Goal: Task Accomplishment & Management: Complete application form

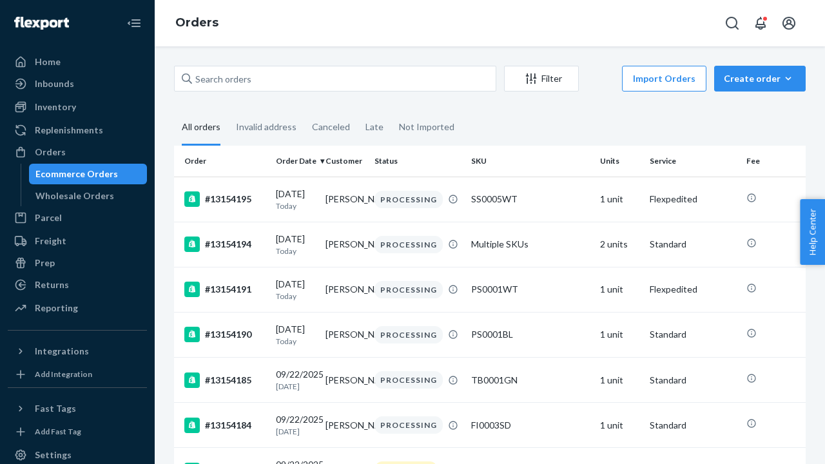
click at [42, 155] on div "Orders" at bounding box center [50, 152] width 31 height 13
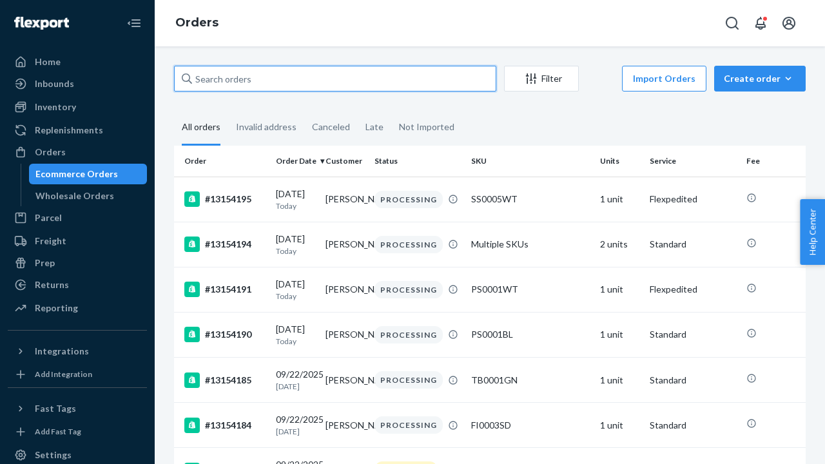
click at [233, 81] on input "text" at bounding box center [335, 79] width 322 height 26
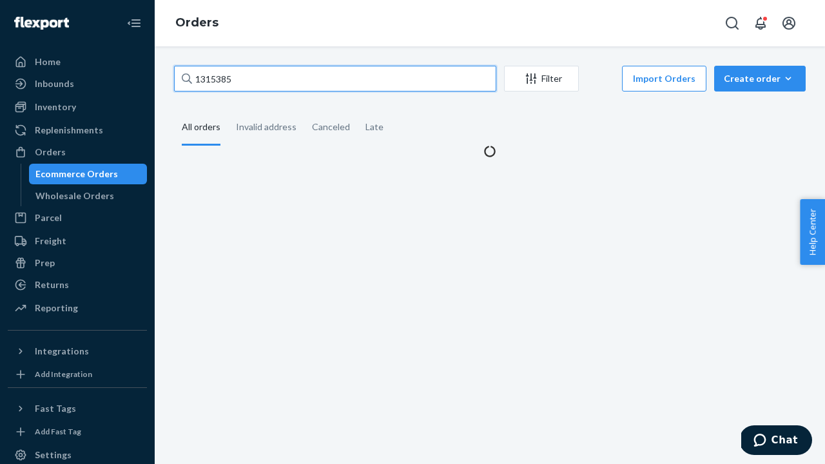
type input "13153852"
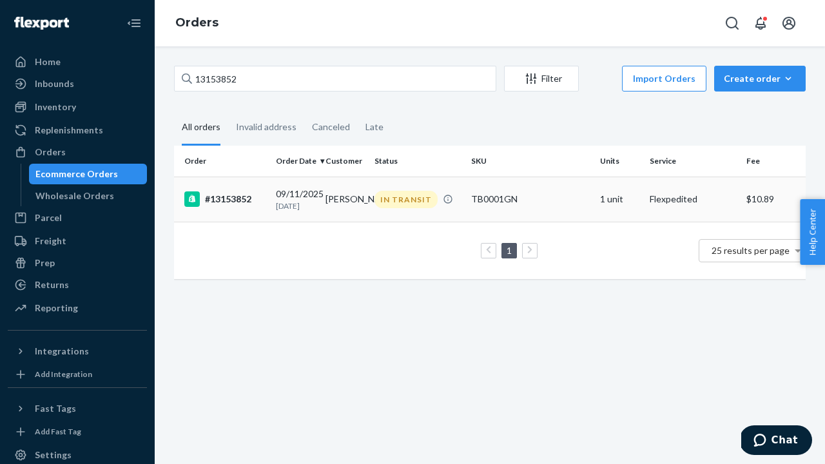
click at [243, 202] on div "#13153852" at bounding box center [224, 198] width 81 height 15
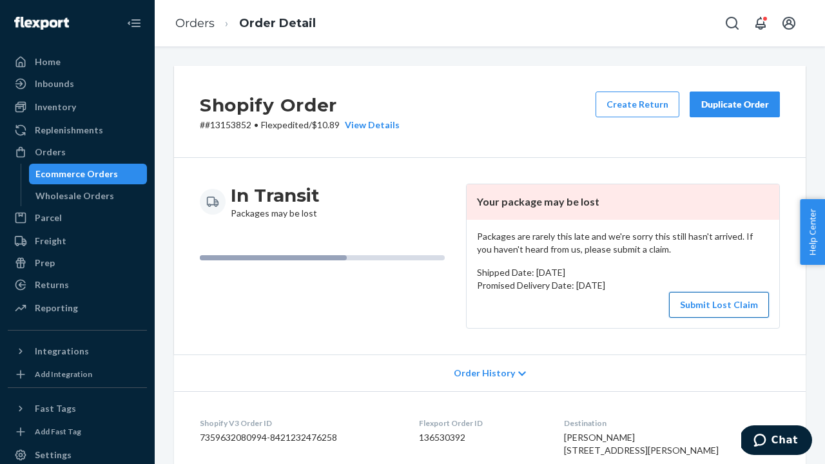
click at [702, 304] on button "Submit Lost Claim" at bounding box center [719, 305] width 100 height 26
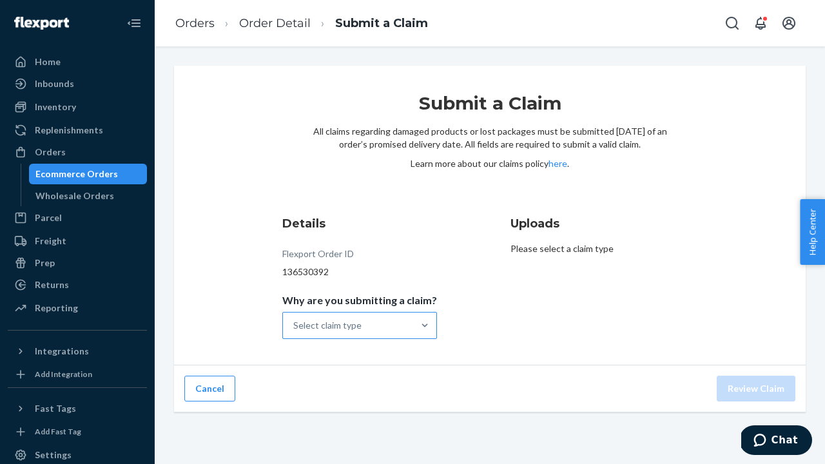
click at [386, 318] on div "Select claim type" at bounding box center [348, 326] width 130 height 26
click at [295, 319] on input "Why are you submitting a claim? Select claim type" at bounding box center [293, 325] width 1 height 13
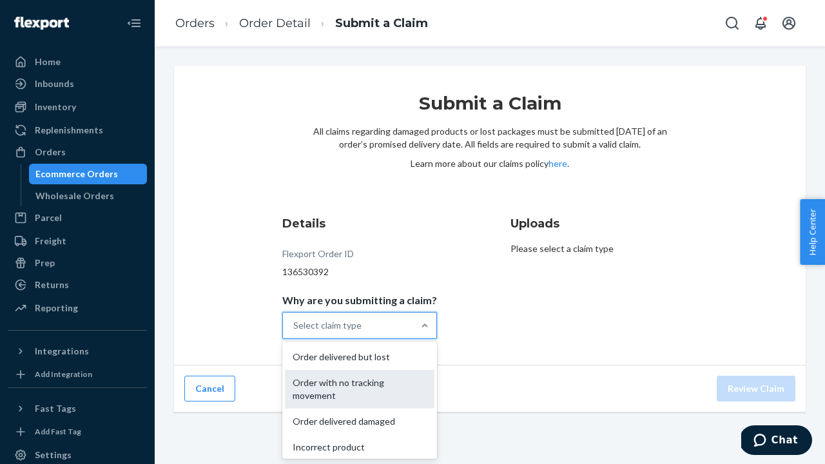
click at [376, 381] on div "Order with no tracking movement" at bounding box center [360, 389] width 150 height 39
click at [295, 332] on input "Why are you submitting a claim? option Order with no tracking movement focused,…" at bounding box center [293, 325] width 1 height 13
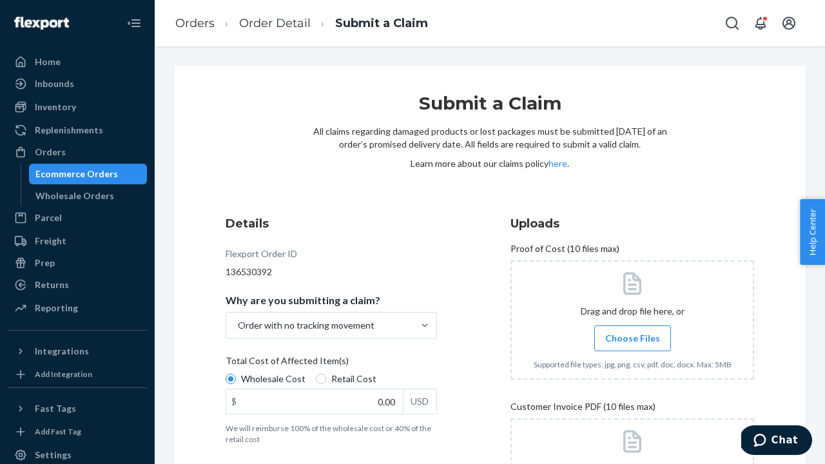
click at [310, 376] on div "Wholesale Cost Retail Cost" at bounding box center [331, 381] width 222 height 16
click at [236, 376] on input "Wholesale Cost" at bounding box center [231, 379] width 10 height 10
click at [317, 379] on input "Retail Cost" at bounding box center [321, 379] width 10 height 10
radio input "true"
radio input "false"
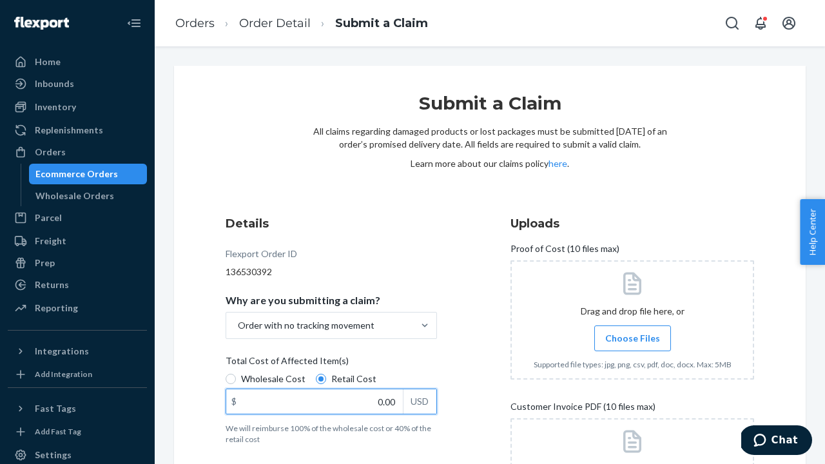
click at [385, 404] on input "0.00" at bounding box center [314, 401] width 177 height 24
type input "109.00"
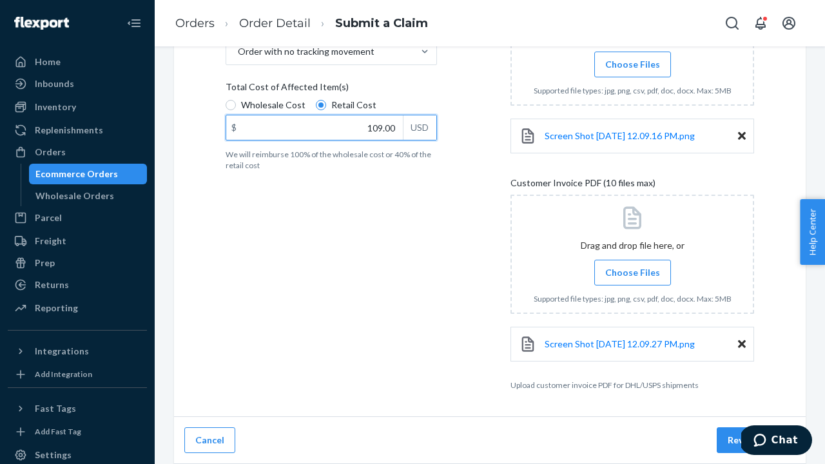
scroll to position [274, 0]
click at [735, 445] on button "Review Claim" at bounding box center [756, 440] width 79 height 26
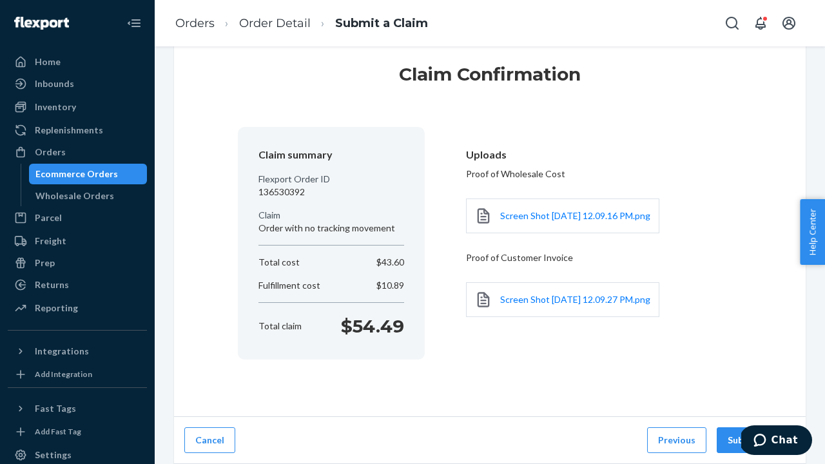
scroll to position [35, 0]
click at [735, 445] on button "Submit Claim" at bounding box center [756, 440] width 79 height 26
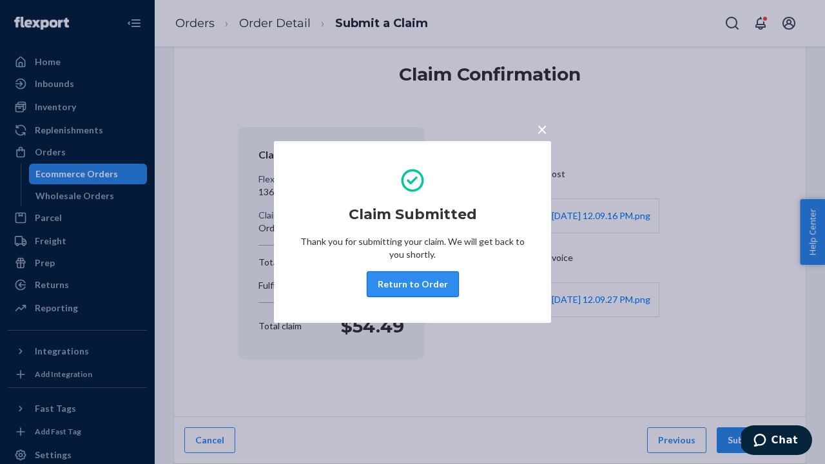
click at [438, 283] on button "Return to Order" at bounding box center [413, 284] width 92 height 26
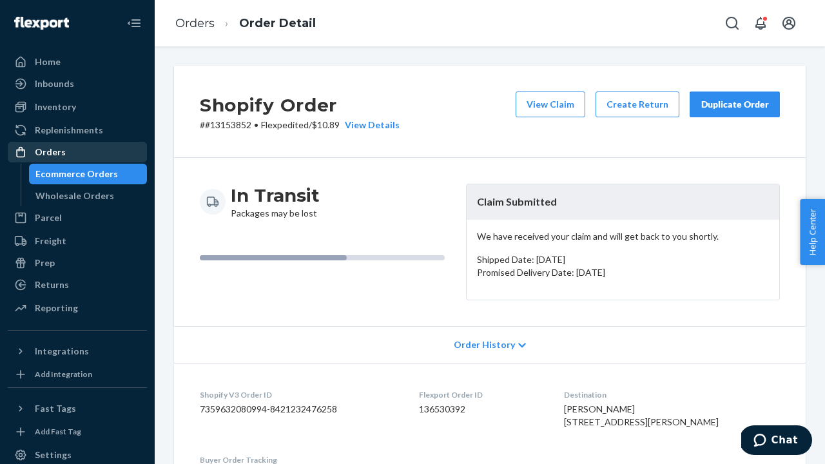
click at [54, 161] on div "Orders" at bounding box center [77, 152] width 137 height 18
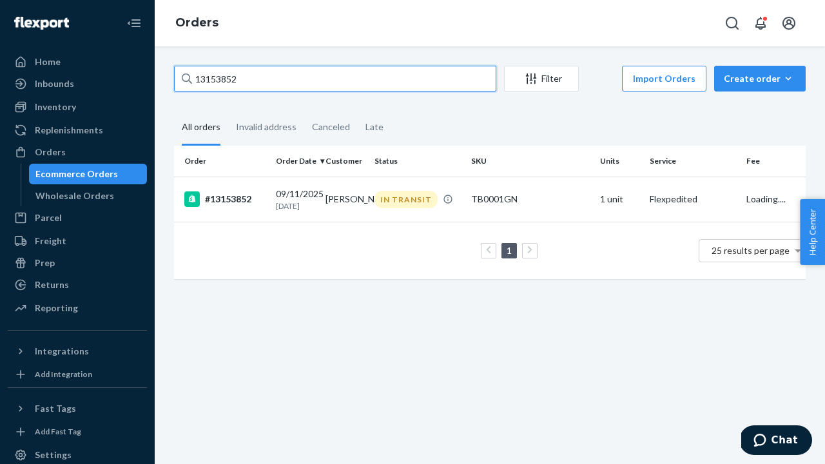
click at [255, 76] on input "13153852" at bounding box center [335, 79] width 322 height 26
type input "13153450"
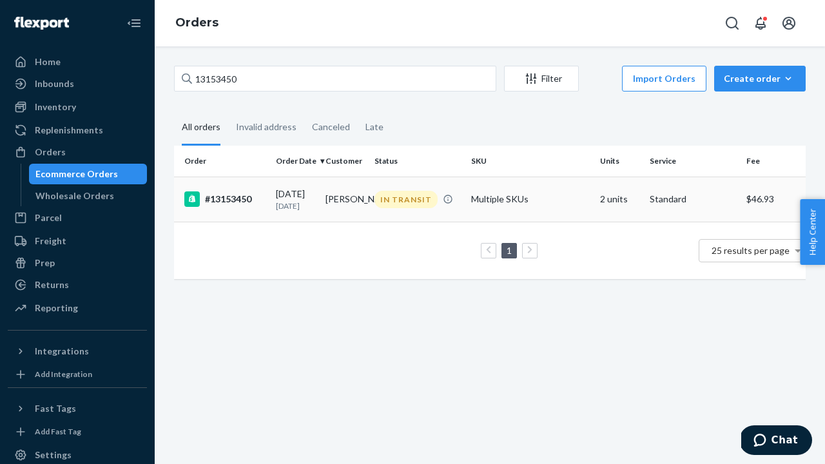
click at [248, 204] on div "#13153450" at bounding box center [224, 198] width 81 height 15
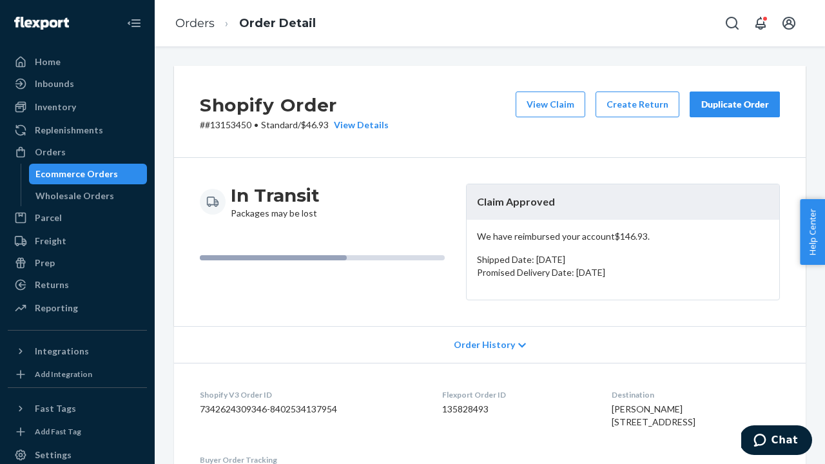
click at [741, 105] on div "Duplicate Order" at bounding box center [735, 104] width 68 height 13
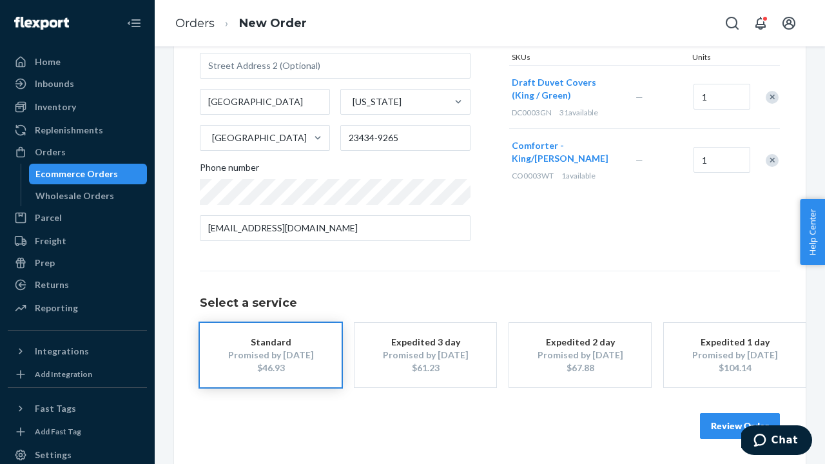
scroll to position [186, 0]
click at [712, 436] on button "Review Order" at bounding box center [740, 427] width 80 height 26
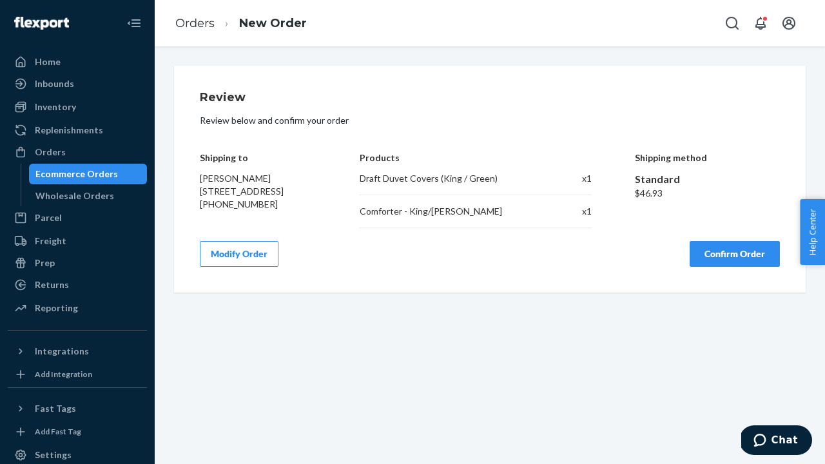
scroll to position [0, 0]
click at [732, 256] on button "Confirm Order" at bounding box center [735, 254] width 90 height 26
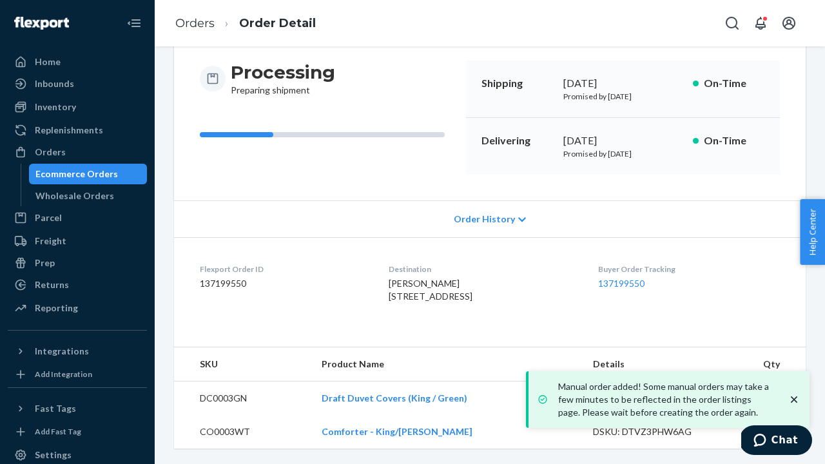
scroll to position [148, 0]
click at [619, 278] on link "137199550" at bounding box center [621, 283] width 46 height 11
